Goal: Information Seeking & Learning: Learn about a topic

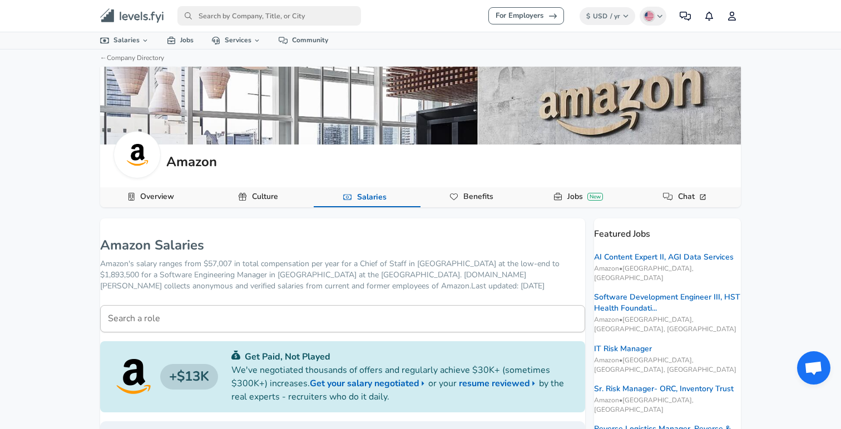
click at [182, 194] on button "Overview" at bounding box center [153, 197] width 107 height 20
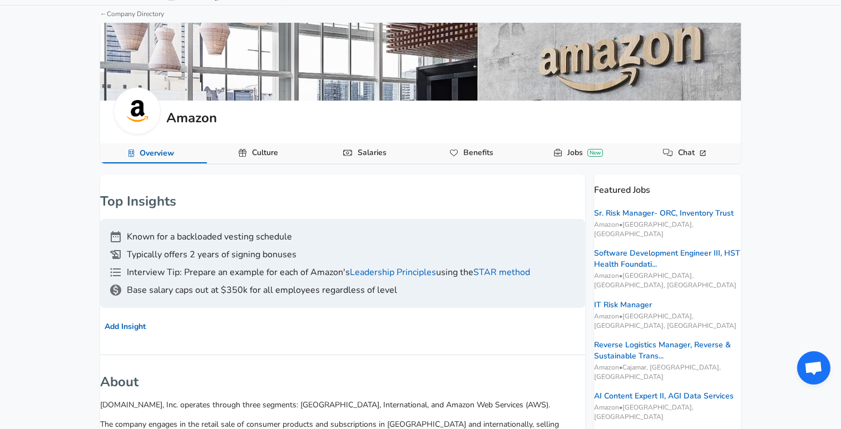
scroll to position [41, 0]
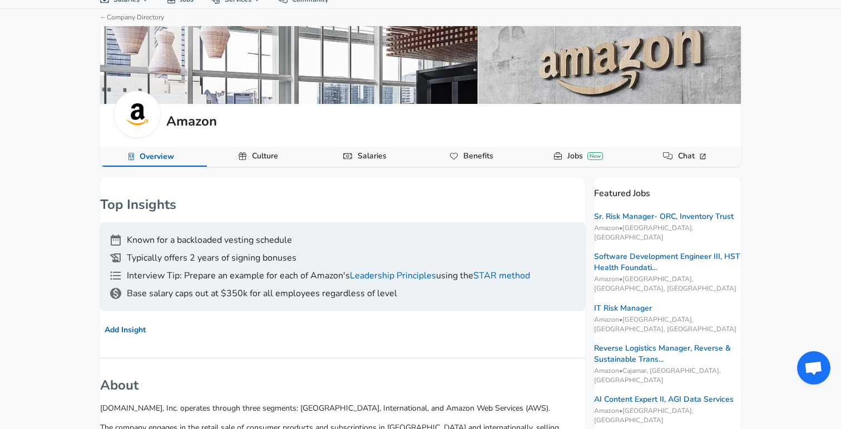
click at [271, 155] on link "Culture" at bounding box center [265, 156] width 35 height 19
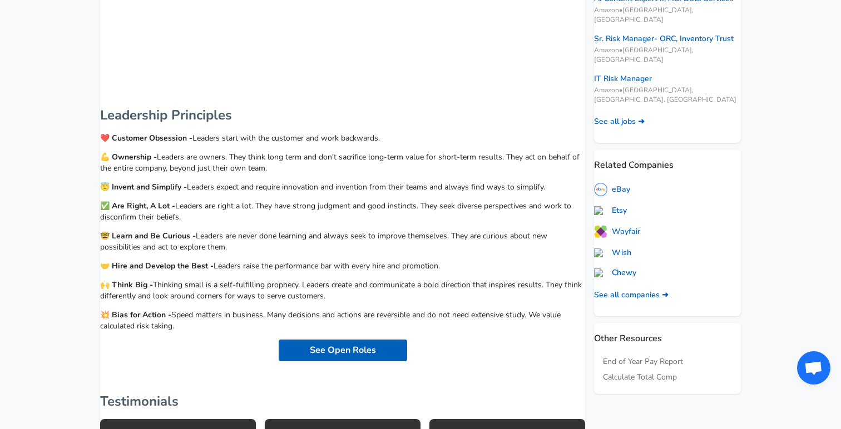
scroll to position [363, 0]
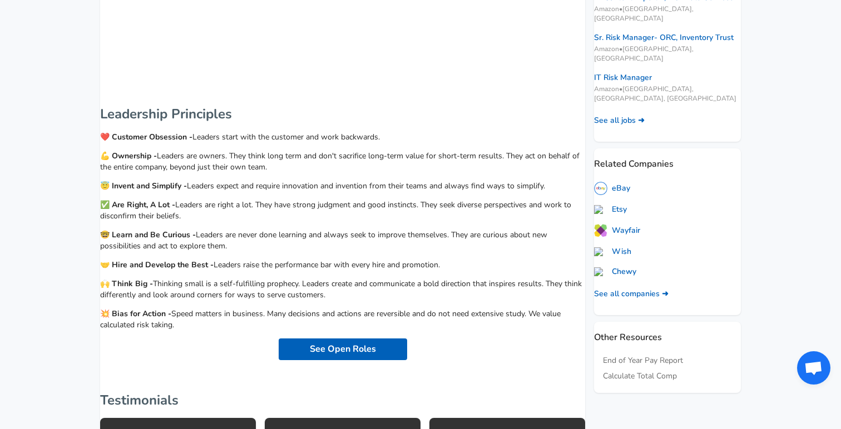
click at [216, 310] on p "💥 Bias for Action - Speed matters in business. Many decisions and actions are r…" at bounding box center [342, 320] width 485 height 22
click at [292, 303] on div "Leadership Principles ❤️ Customer Obsession - Leaders start with the customer a…" at bounding box center [342, 232] width 485 height 255
click at [292, 300] on p "🙌 Think Big - Thinking small is a self-fulfilling prophecy. Leaders create and …" at bounding box center [342, 290] width 485 height 22
click at [391, 318] on p "💥 Bias for Action - Speed matters in business. Many decisions and actions are r…" at bounding box center [342, 320] width 485 height 22
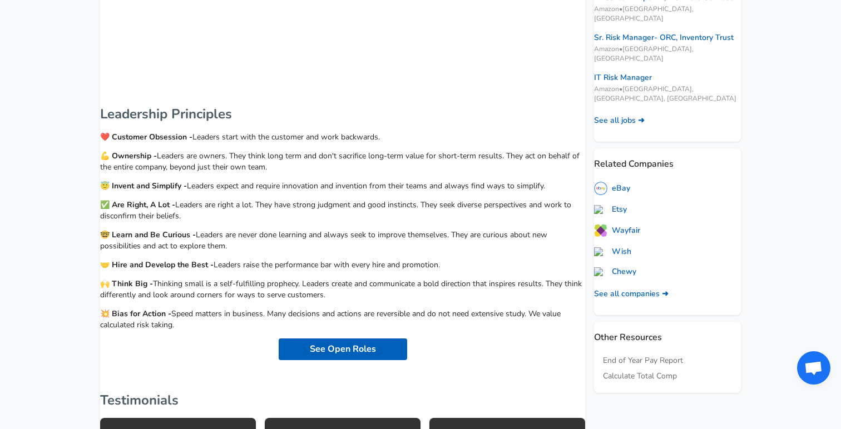
click at [391, 318] on p "💥 Bias for Action - Speed matters in business. Many decisions and actions are r…" at bounding box center [342, 320] width 485 height 22
click at [473, 318] on p "💥 Bias for Action - Speed matters in business. Many decisions and actions are r…" at bounding box center [342, 320] width 485 height 22
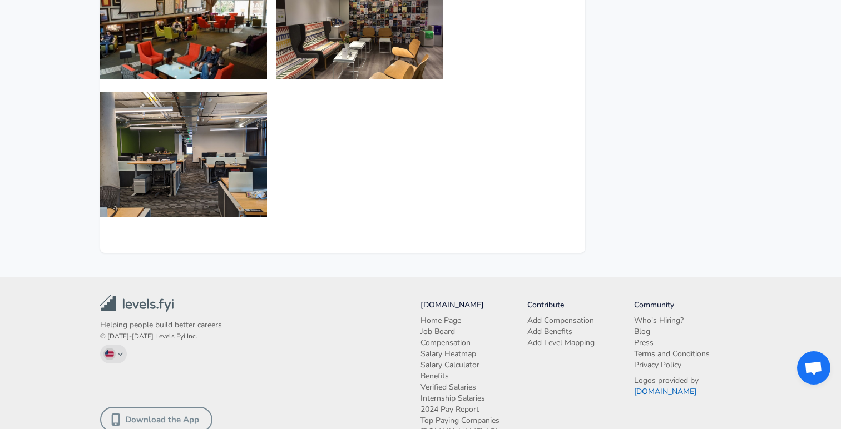
scroll to position [1653, 0]
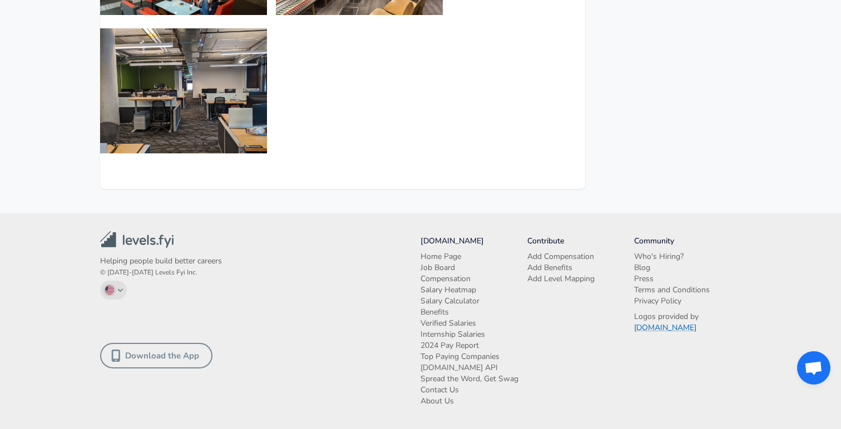
click at [441, 301] on link "Salary Calculator" at bounding box center [451, 301] width 61 height 11
